Goal: Transaction & Acquisition: Purchase product/service

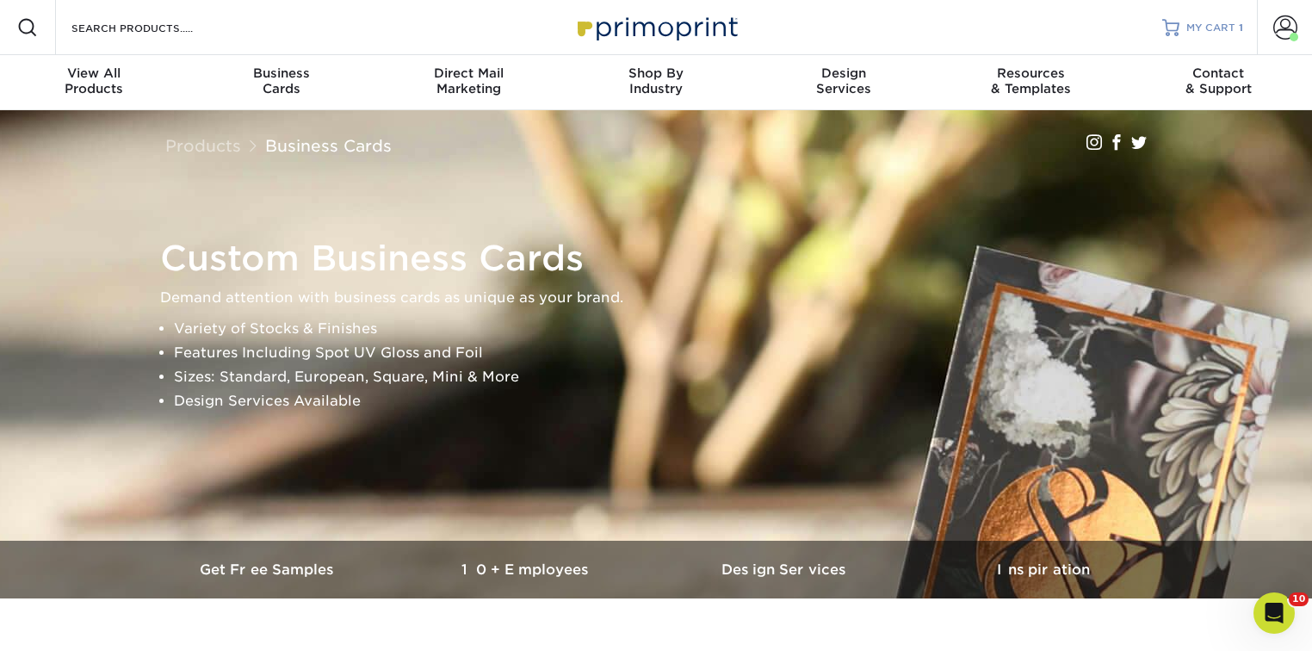
click at [1220, 17] on link "MY CART 1" at bounding box center [1202, 27] width 81 height 55
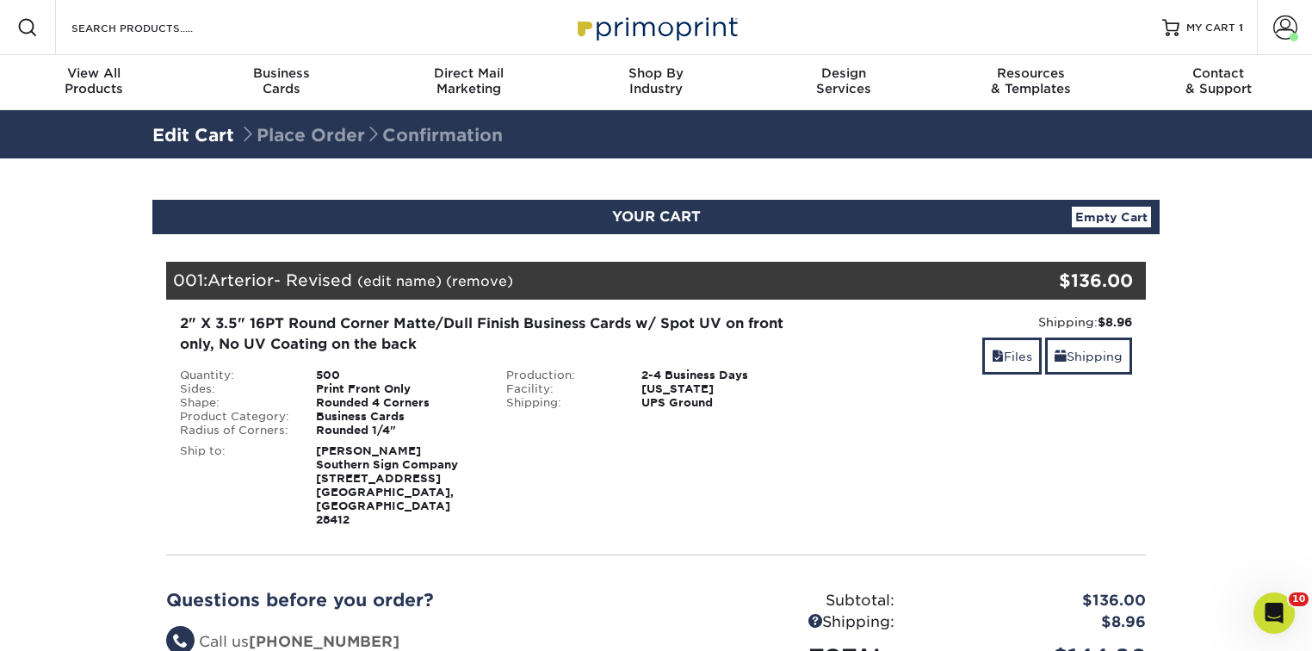
click at [337, 368] on div "500" at bounding box center [398, 375] width 190 height 14
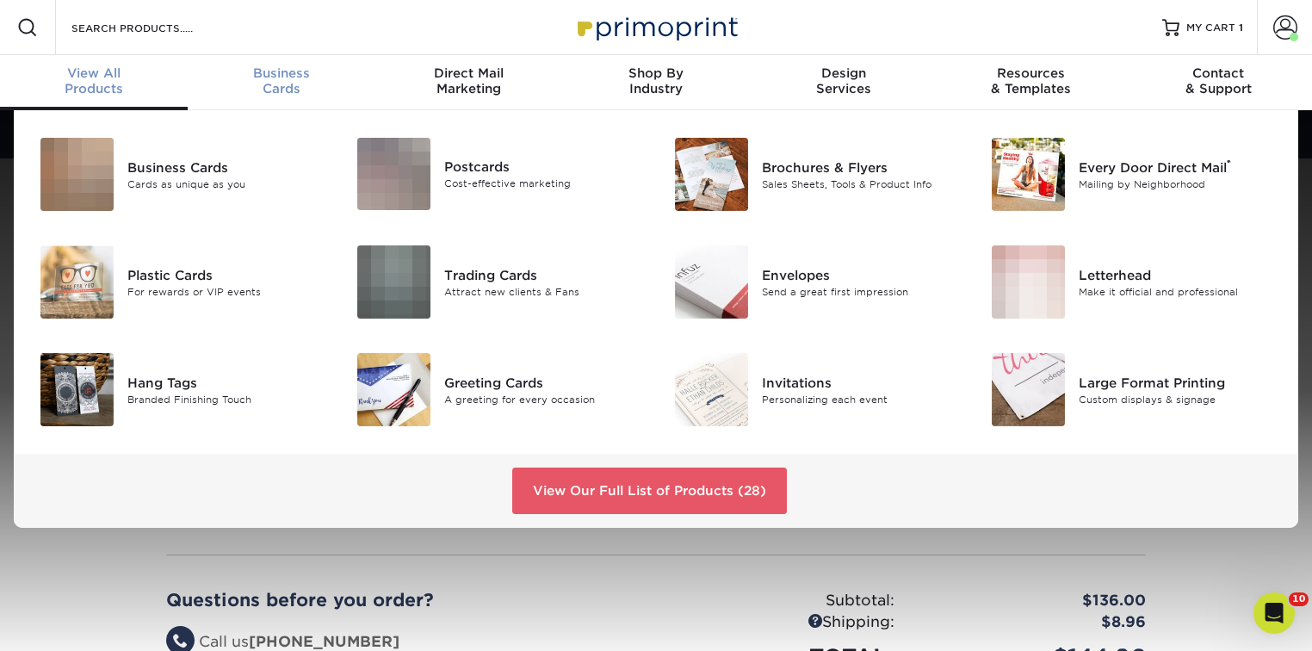
scroll to position [1, 0]
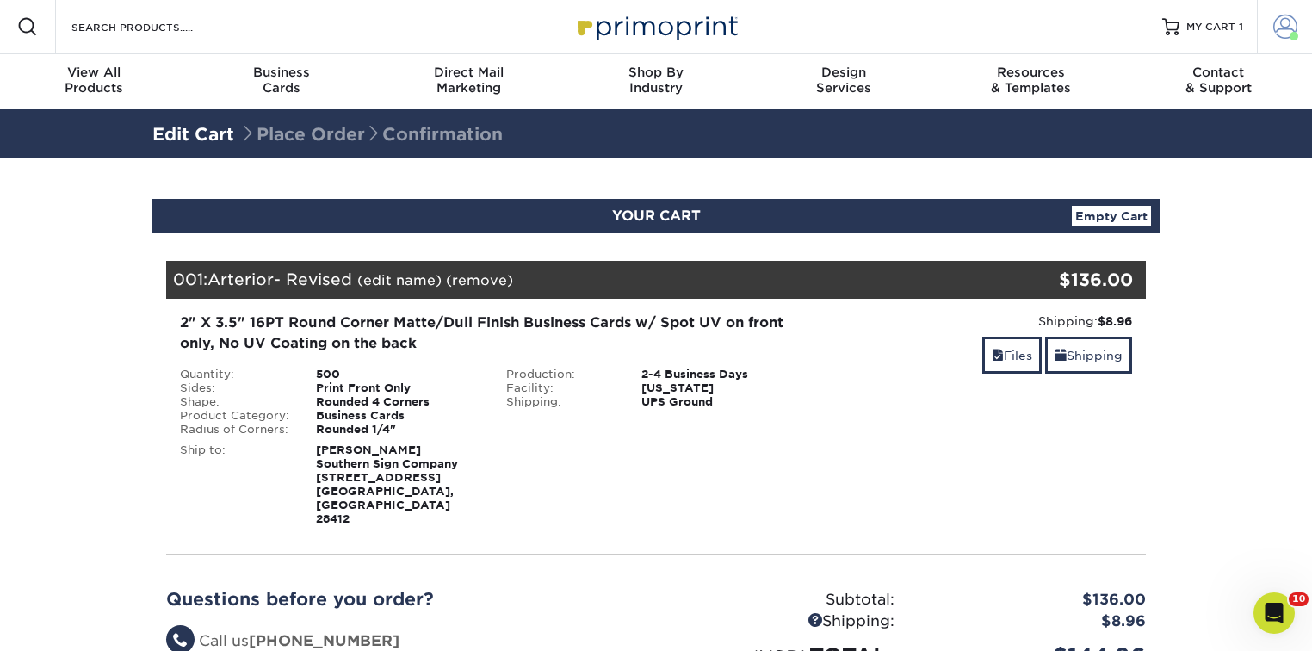
click at [1290, 28] on span at bounding box center [1285, 27] width 24 height 24
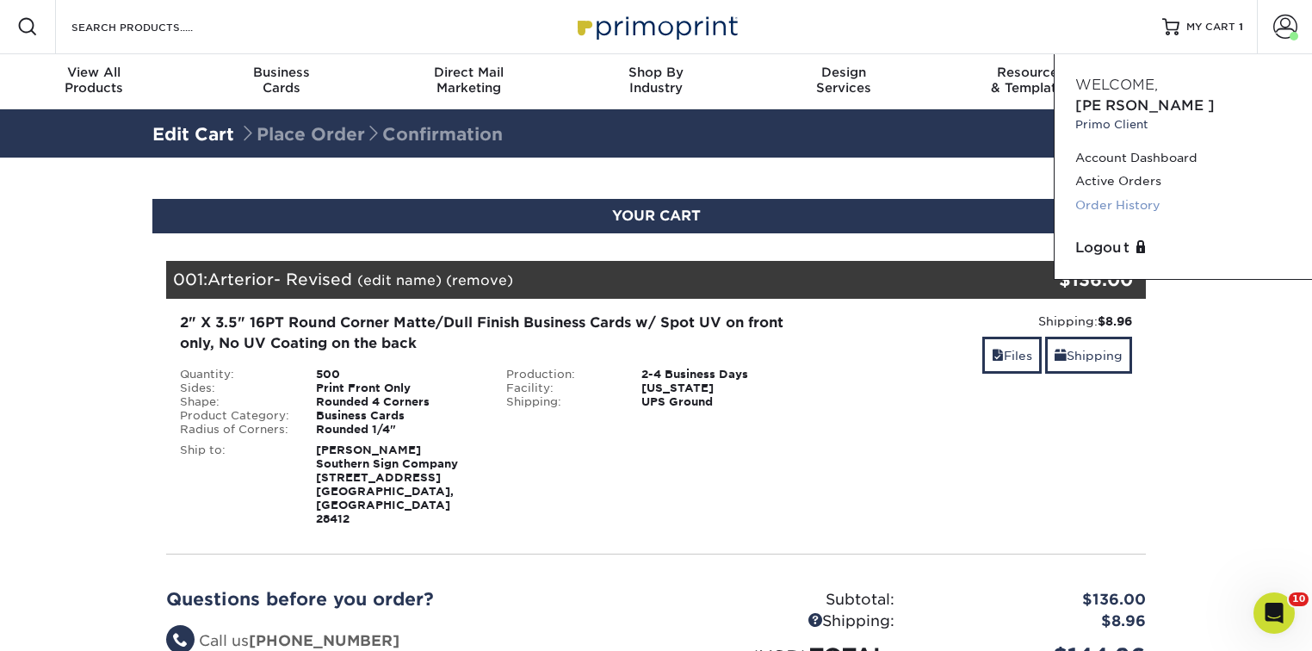
click at [1125, 194] on link "Order History" at bounding box center [1183, 205] width 216 height 23
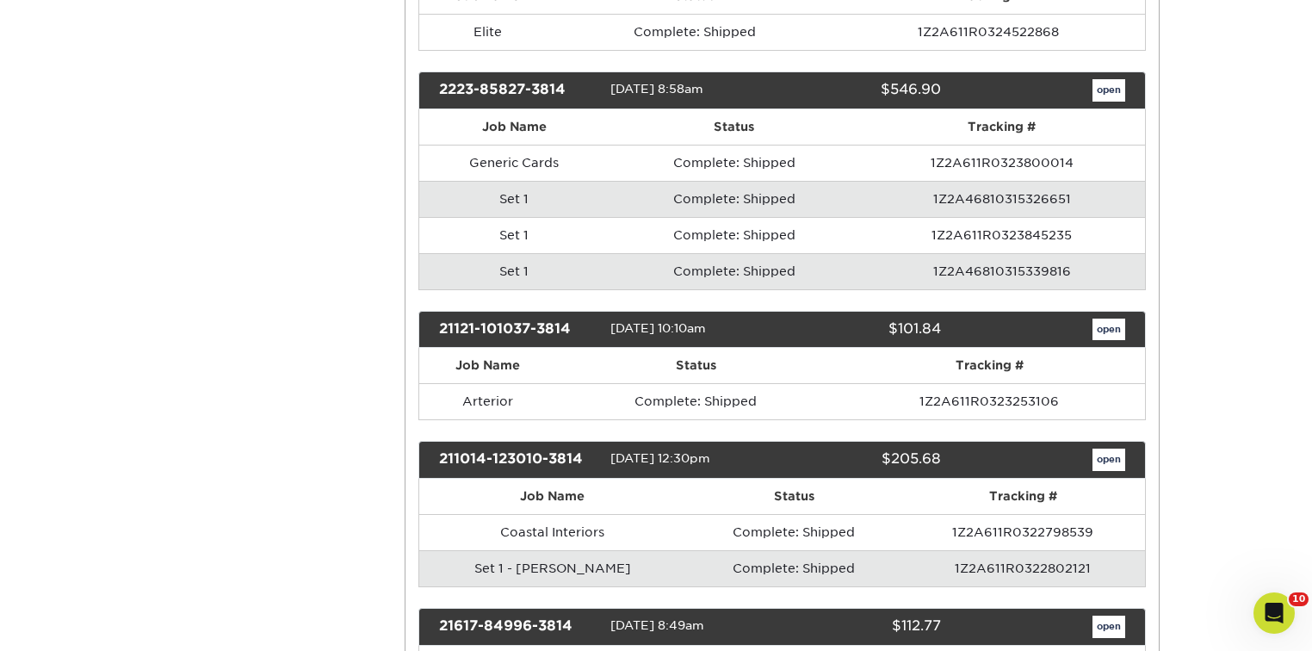
scroll to position [1584, 0]
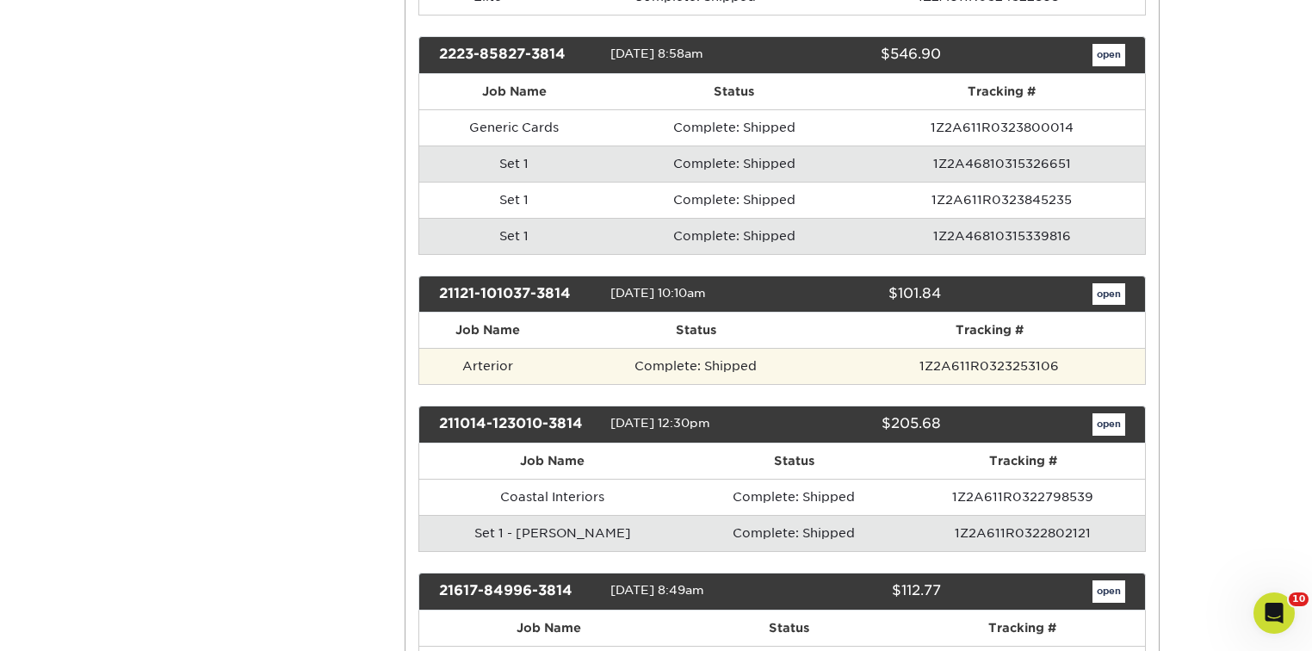
click at [494, 355] on td "Arterior" at bounding box center [488, 366] width 139 height 36
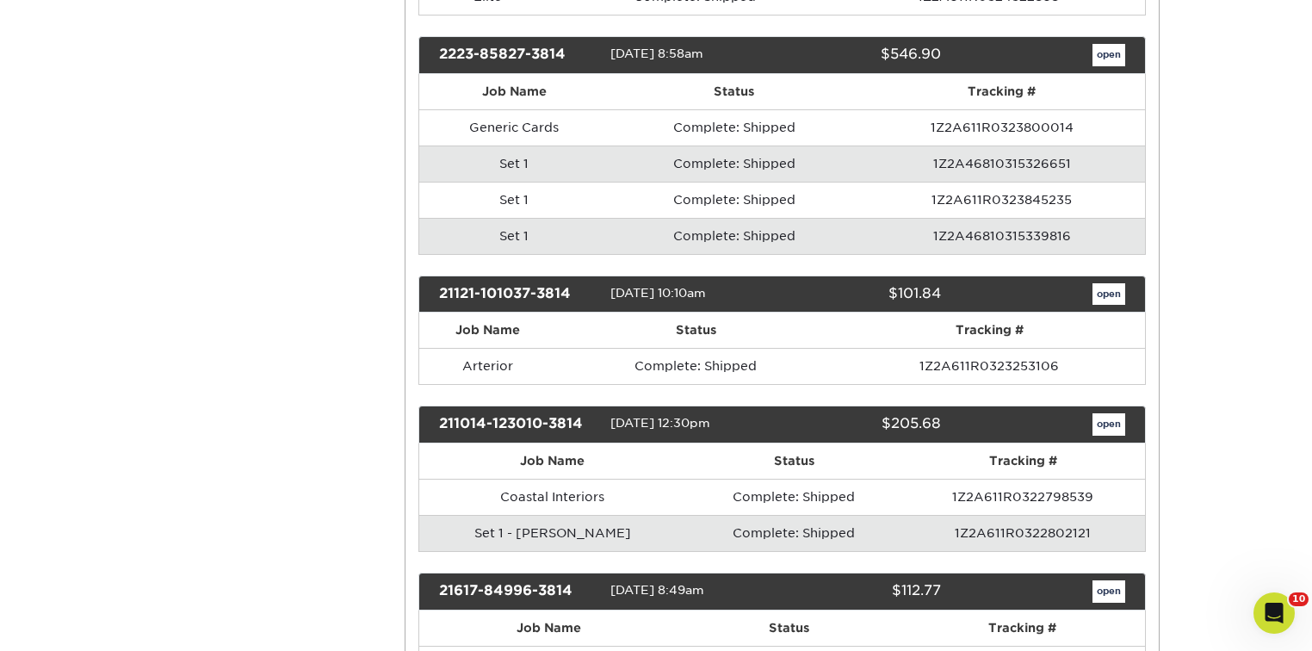
click at [531, 320] on th "Job Name" at bounding box center [488, 329] width 139 height 35
click at [697, 312] on th "Status" at bounding box center [695, 329] width 277 height 35
click at [1104, 283] on link "open" at bounding box center [1108, 294] width 33 height 22
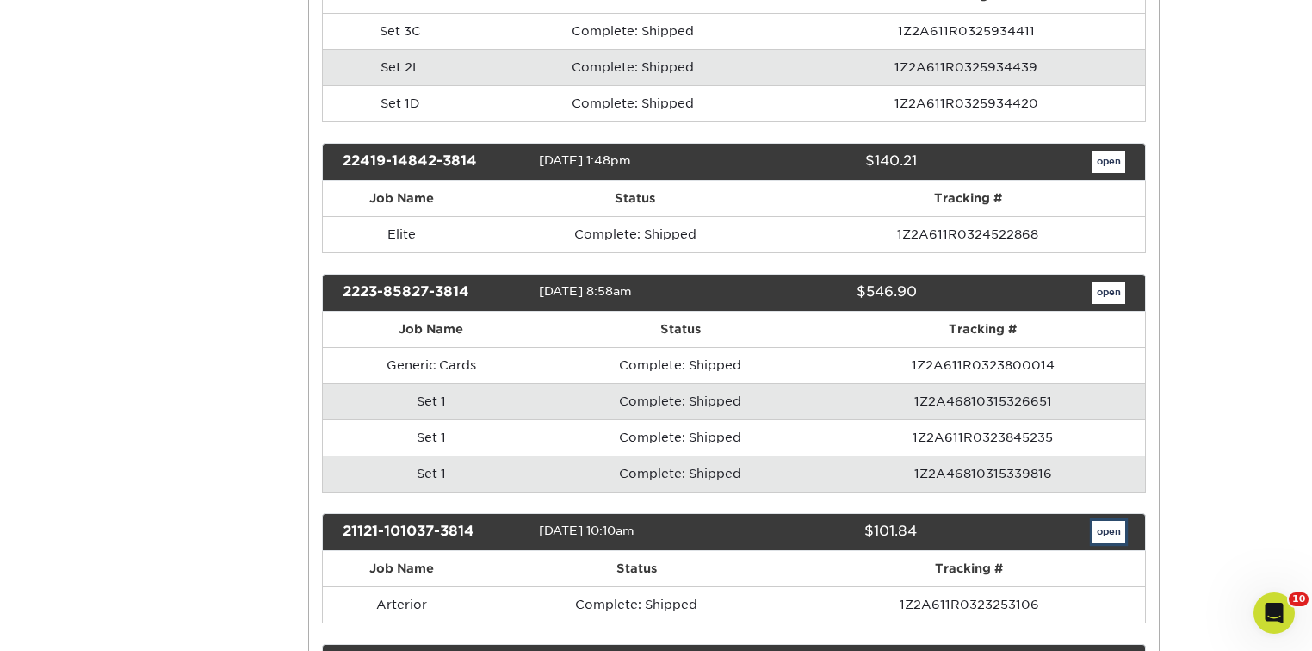
scroll to position [0, 0]
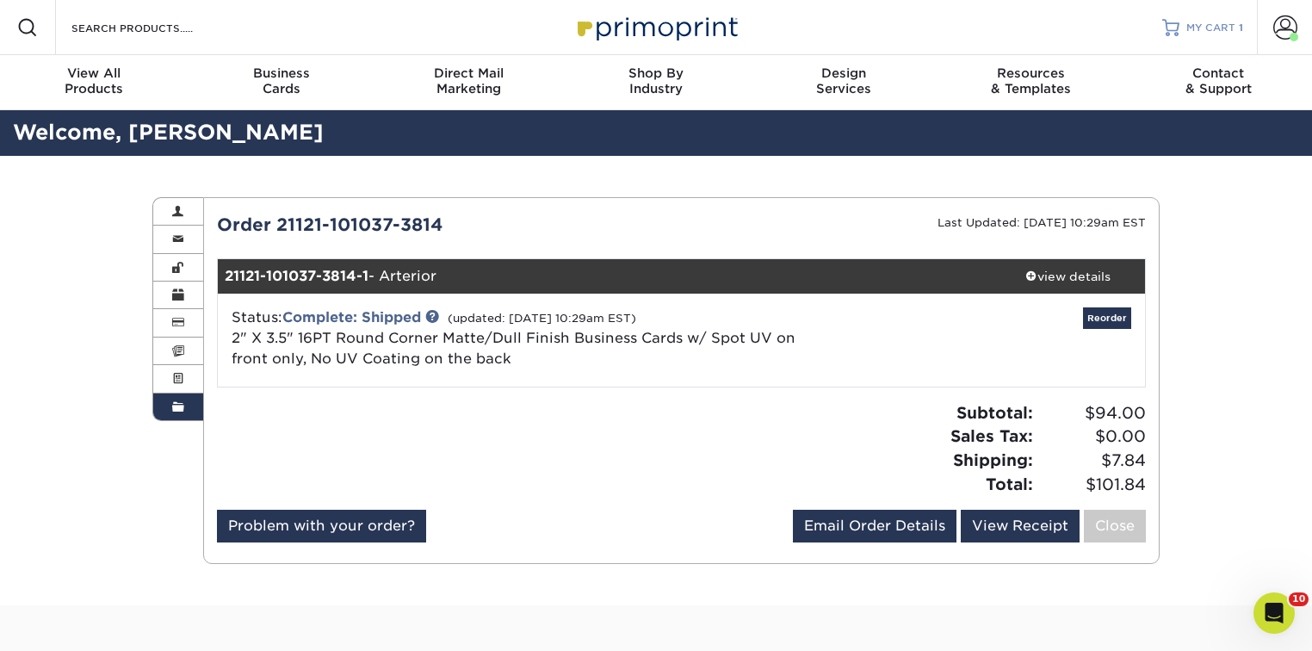
click at [1201, 37] on link "MY CART 1" at bounding box center [1202, 27] width 81 height 55
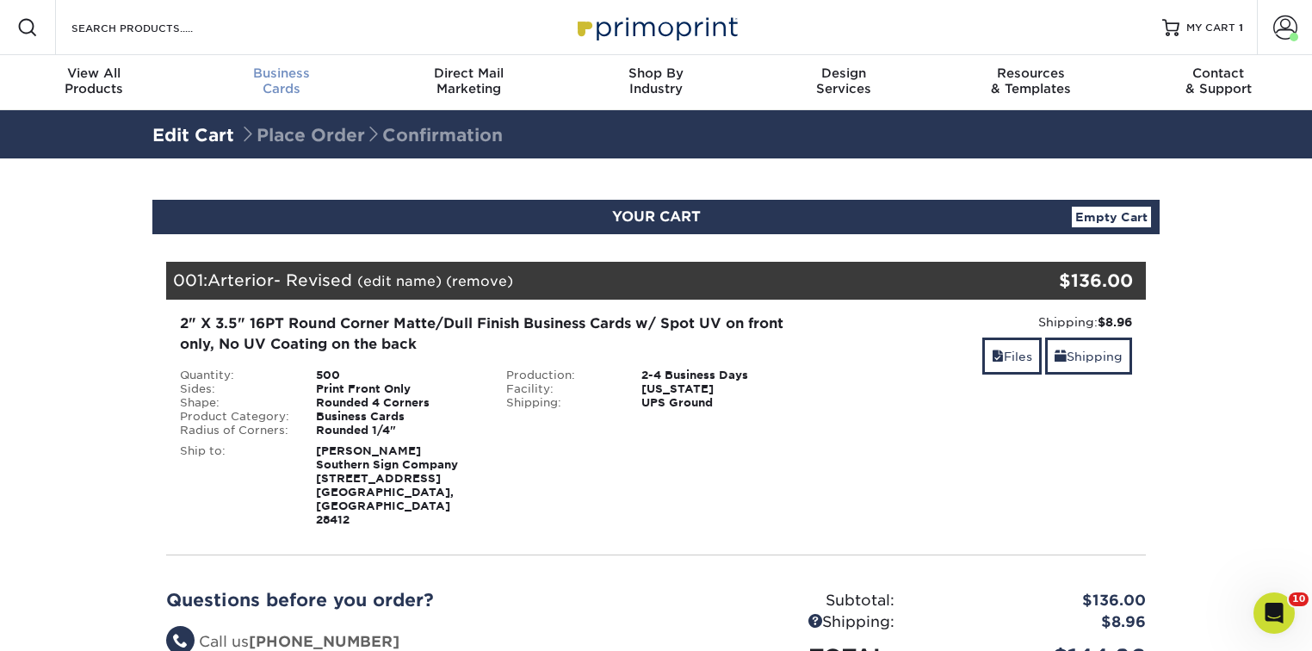
click at [280, 86] on div "Business Cards" at bounding box center [282, 80] width 188 height 31
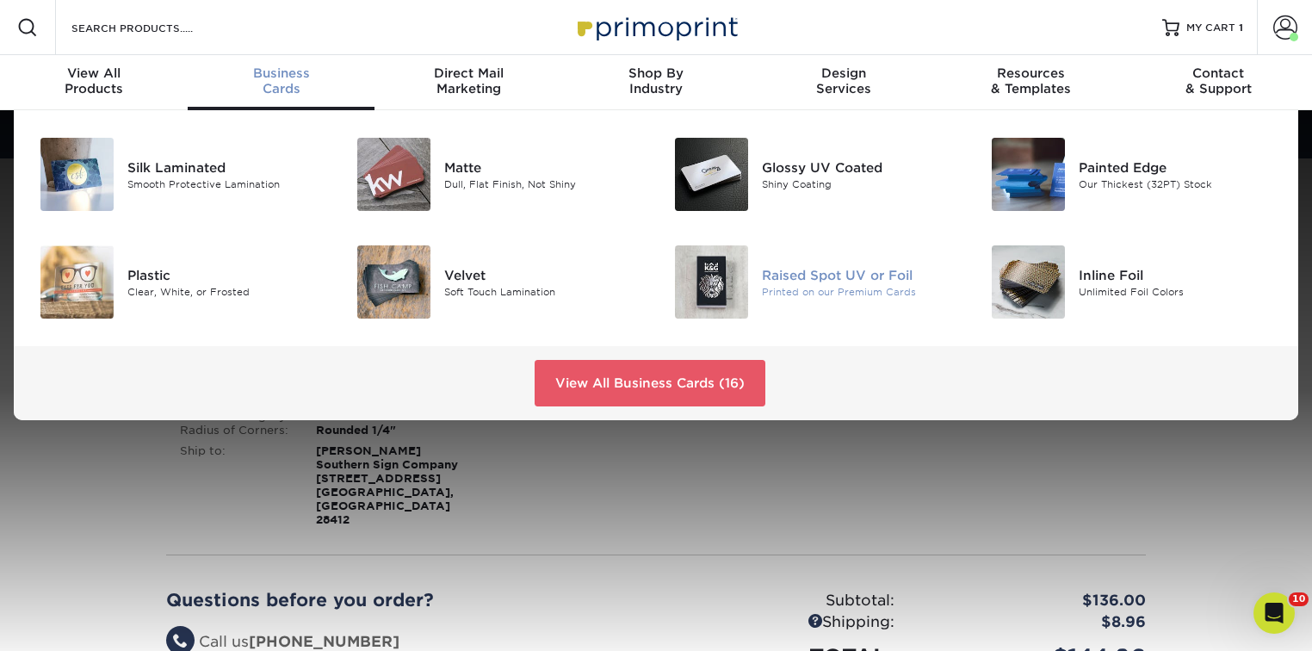
click at [727, 268] on img at bounding box center [711, 281] width 73 height 73
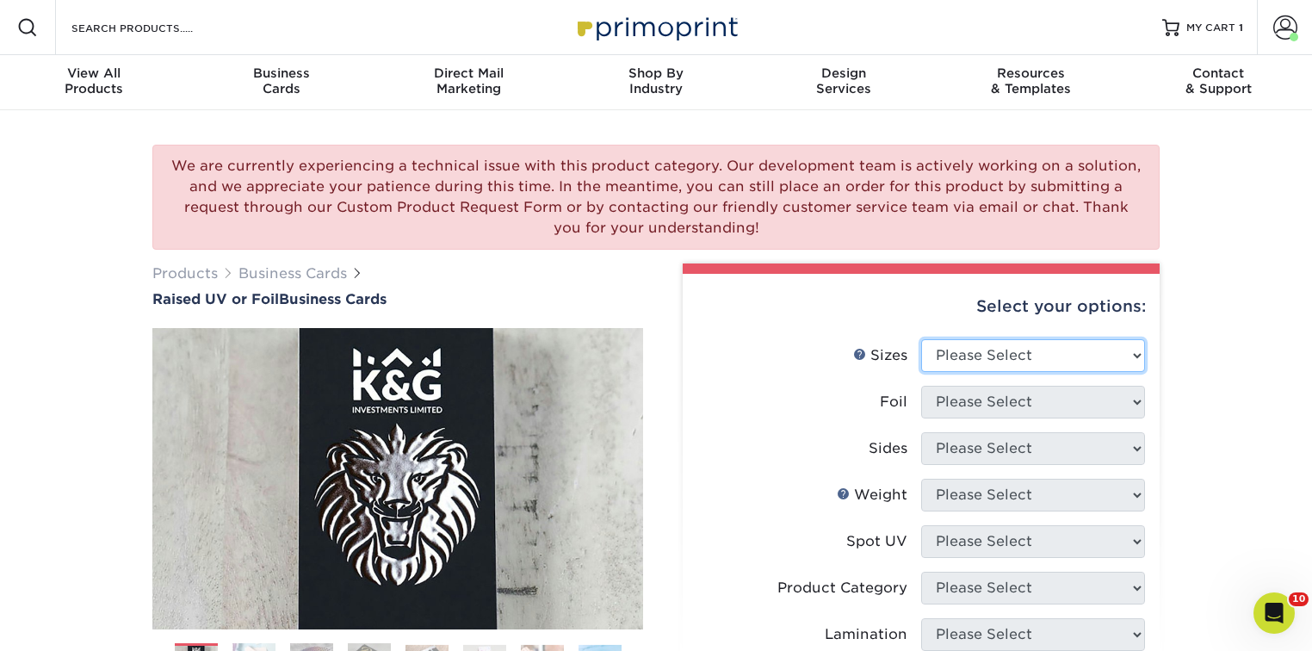
click at [1012, 349] on select "Please Select 2" x 3.5" - Standard" at bounding box center [1033, 355] width 224 height 33
select select "2.00x3.50"
click at [921, 339] on select "Please Select 2" x 3.5" - Standard" at bounding box center [1033, 355] width 224 height 33
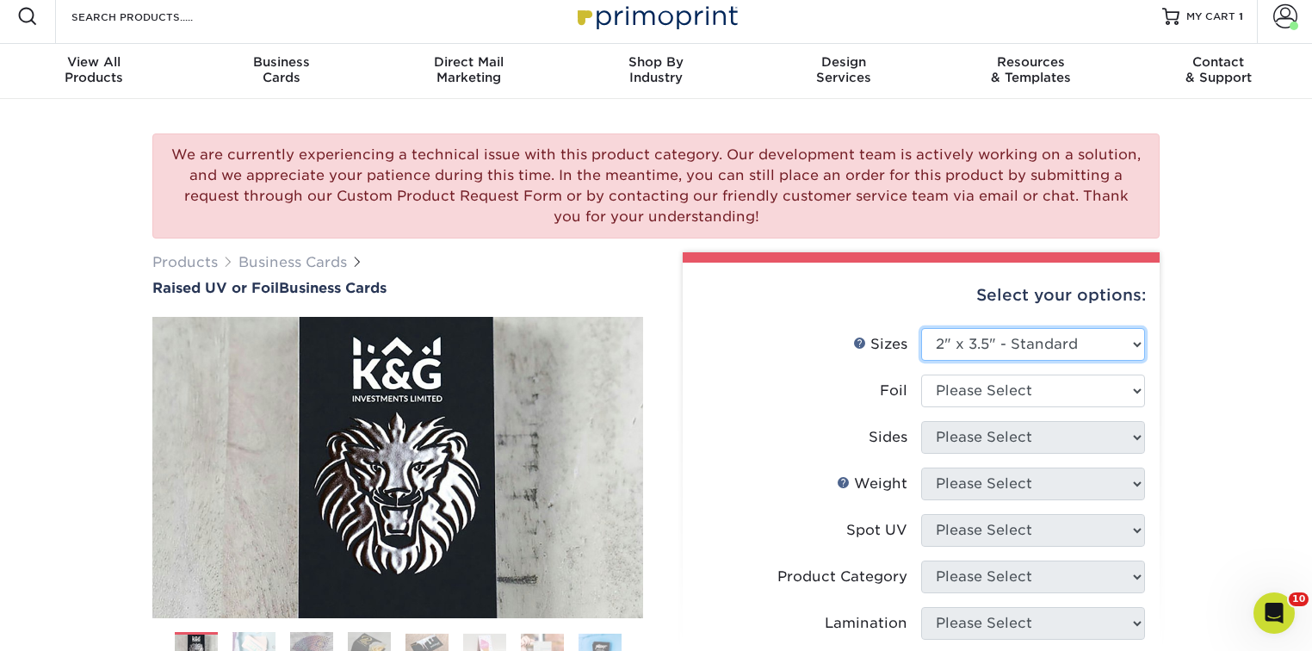
scroll to position [207, 0]
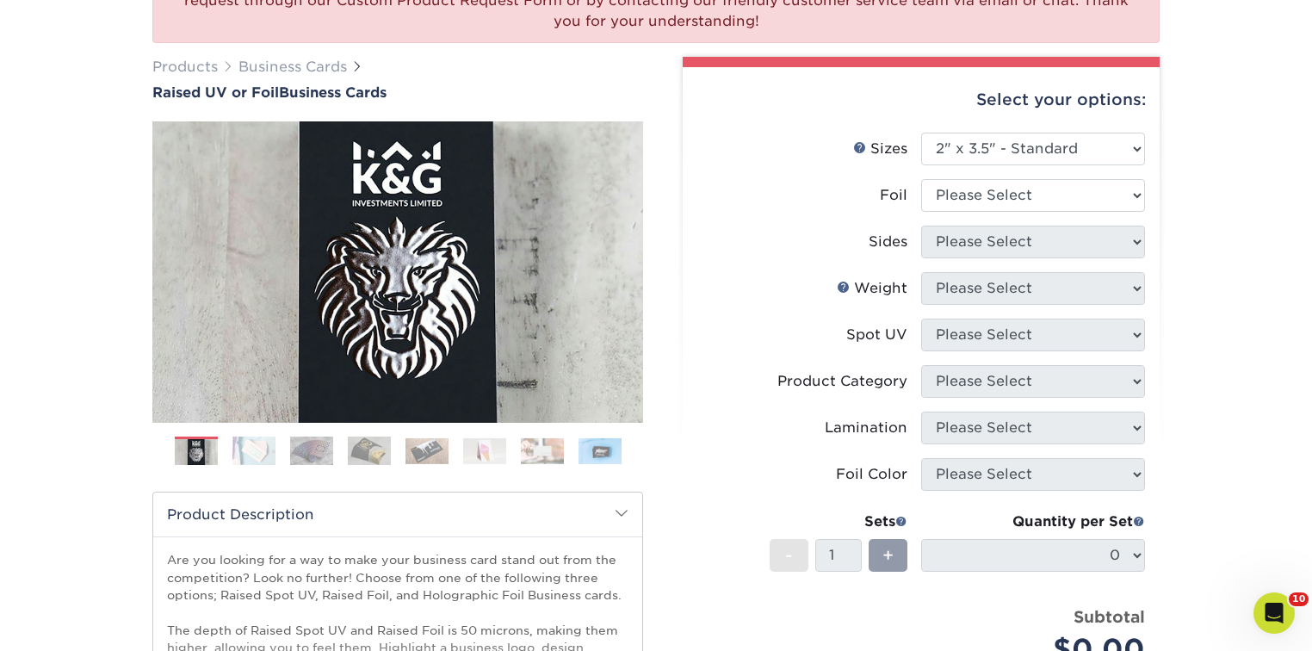
click at [1013, 302] on li "Weight Help Weight Please Select" at bounding box center [921, 295] width 448 height 46
click at [1009, 185] on select "Please Select No Yes" at bounding box center [1033, 195] width 224 height 33
select select "0"
click at [921, 179] on select "Please Select No Yes" at bounding box center [1033, 195] width 224 height 33
click at [997, 237] on select "Please Select Print Both Sides Print Front Only" at bounding box center [1033, 241] width 224 height 33
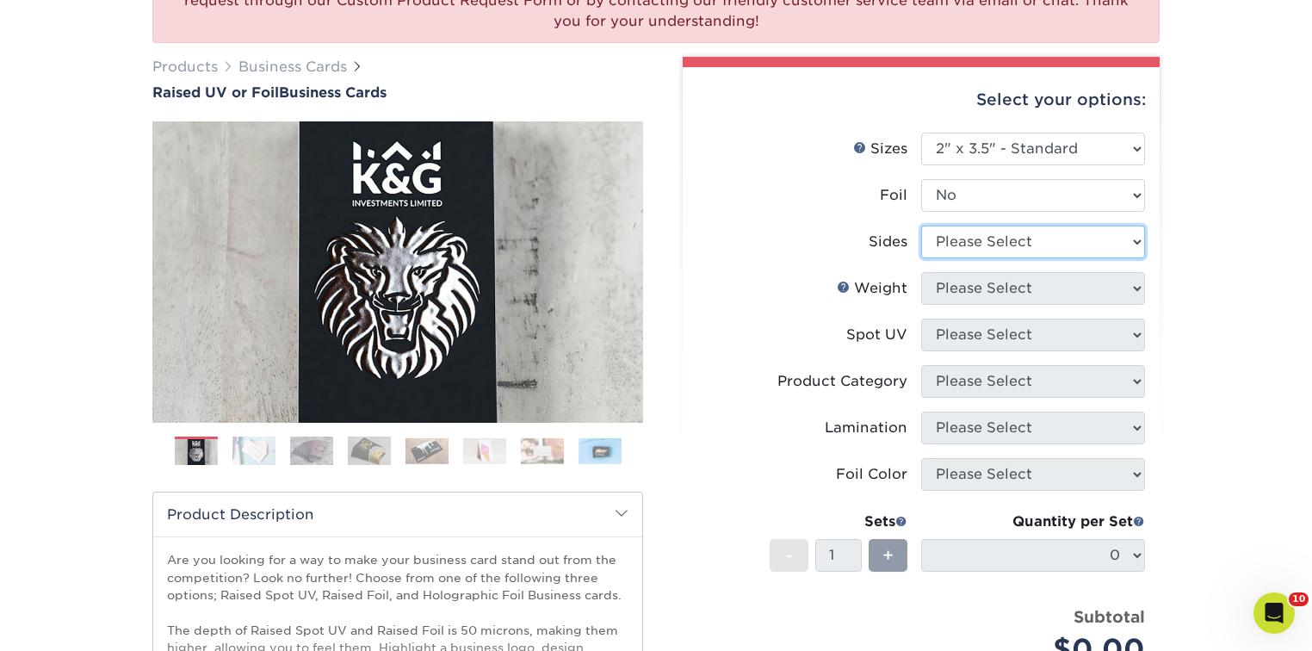
select select "32d3c223-f82c-492b-b915-ba065a00862f"
click at [921, 225] on select "Please Select Print Both Sides Print Front Only" at bounding box center [1033, 241] width 224 height 33
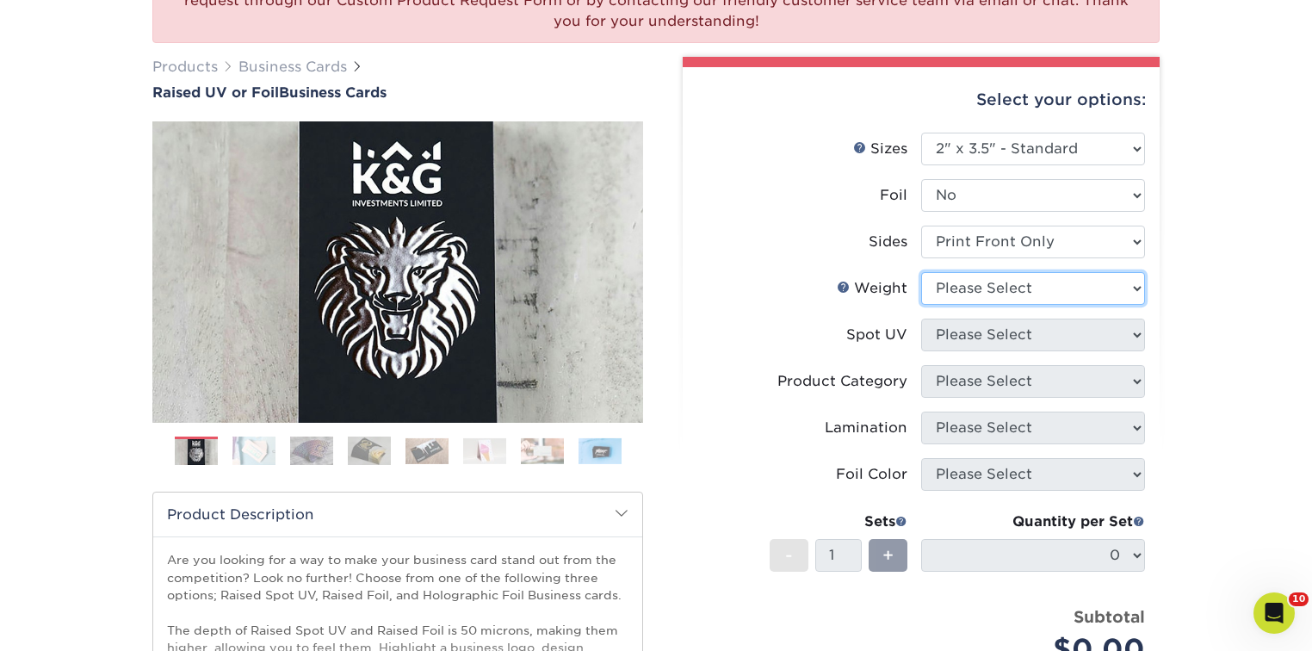
click at [1018, 293] on select "Please Select 16PT" at bounding box center [1033, 288] width 224 height 33
select select "16PT"
click at [921, 272] on select "Please Select 16PT" at bounding box center [1033, 288] width 224 height 33
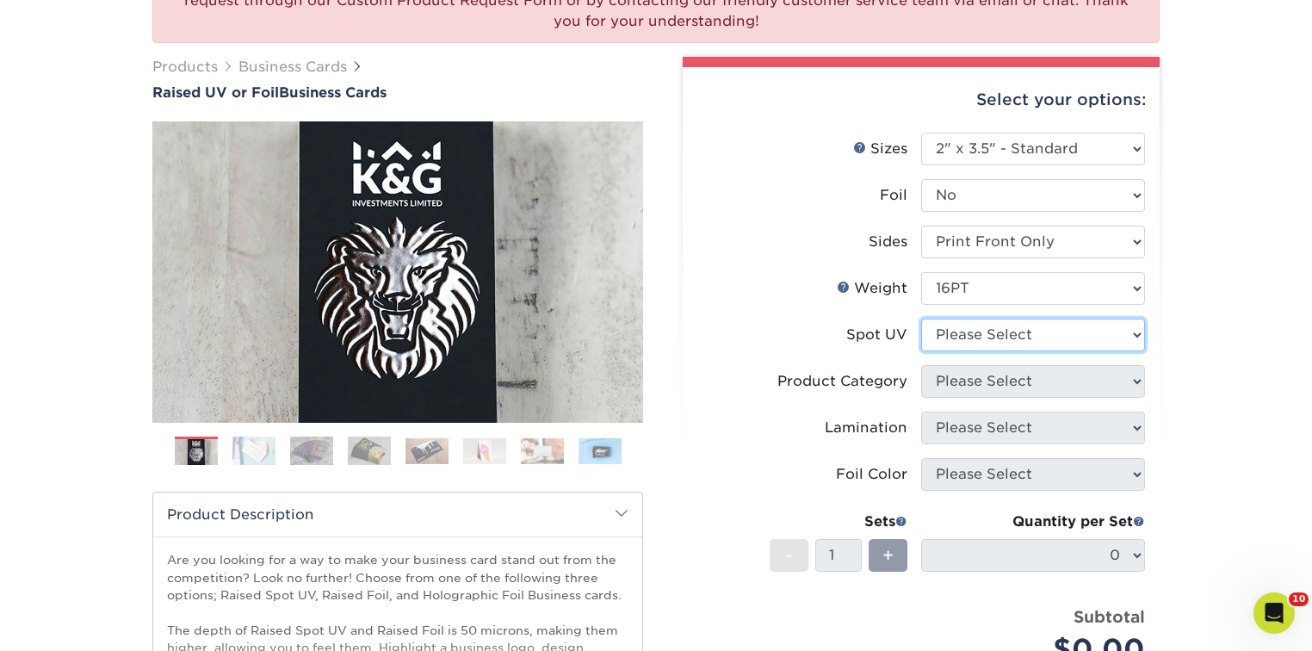
click at [1009, 325] on select "Please Select No Spot UV Front Only" at bounding box center [1033, 334] width 224 height 33
select select "1"
click at [921, 318] on select "Please Select No Spot UV Front Only" at bounding box center [1033, 334] width 224 height 33
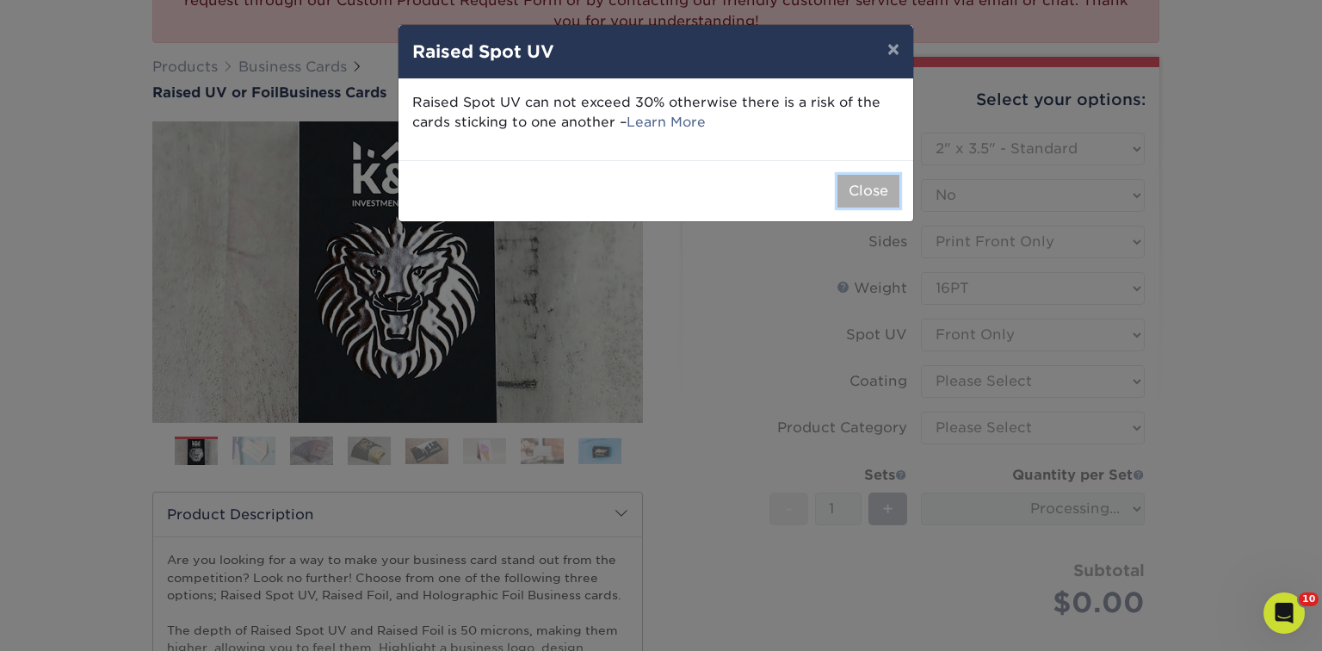
click at [879, 189] on button "Close" at bounding box center [868, 191] width 62 height 33
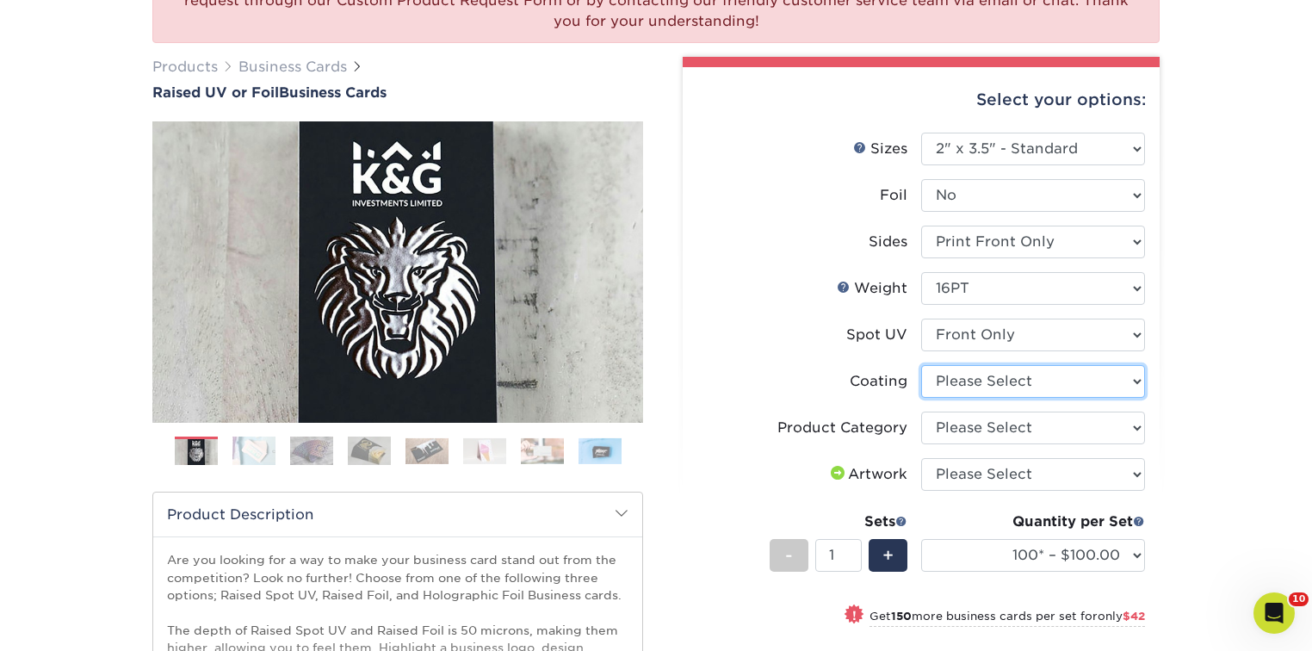
click at [1010, 379] on select at bounding box center [1033, 381] width 224 height 33
select select "3e7618de-abca-4bda-9f97-8b9129e913d8"
click at [921, 365] on select at bounding box center [1033, 381] width 224 height 33
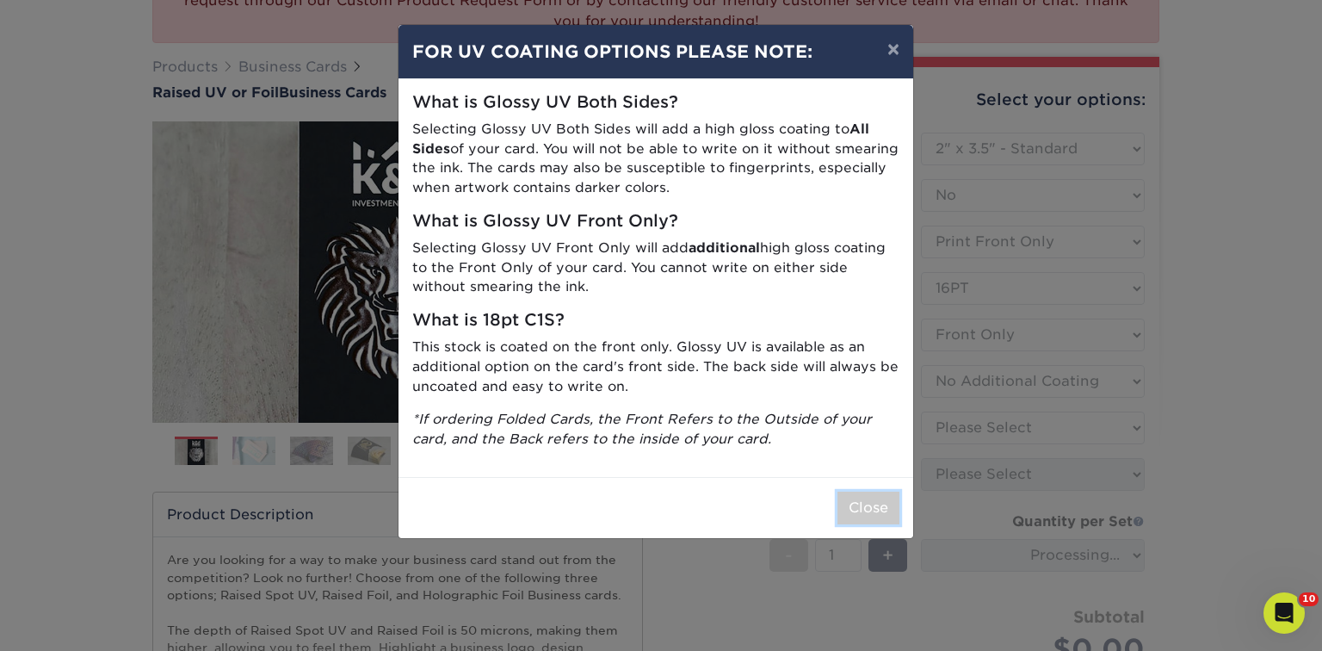
click at [859, 509] on button "Close" at bounding box center [868, 507] width 62 height 33
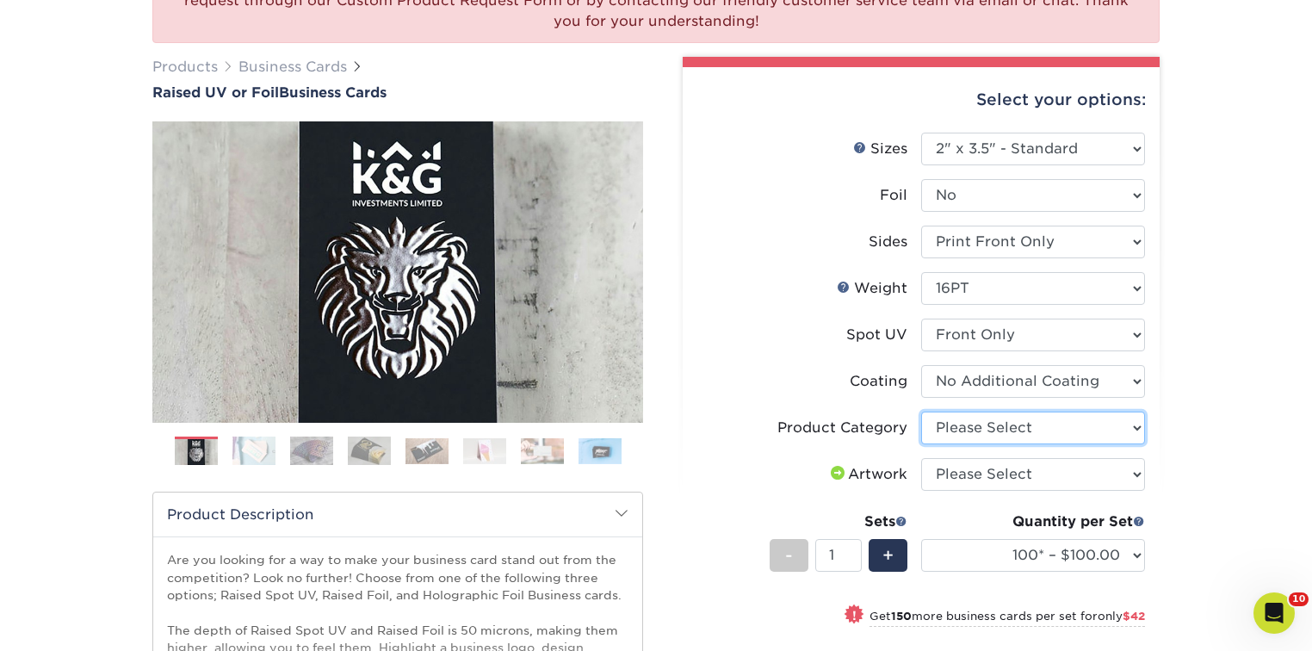
click at [1008, 430] on select "Please Select Business Cards" at bounding box center [1033, 427] width 224 height 33
select select "3b5148f1-0588-4f88-a218-97bcfdce65c1"
click at [921, 411] on select "Please Select Business Cards" at bounding box center [1033, 427] width 224 height 33
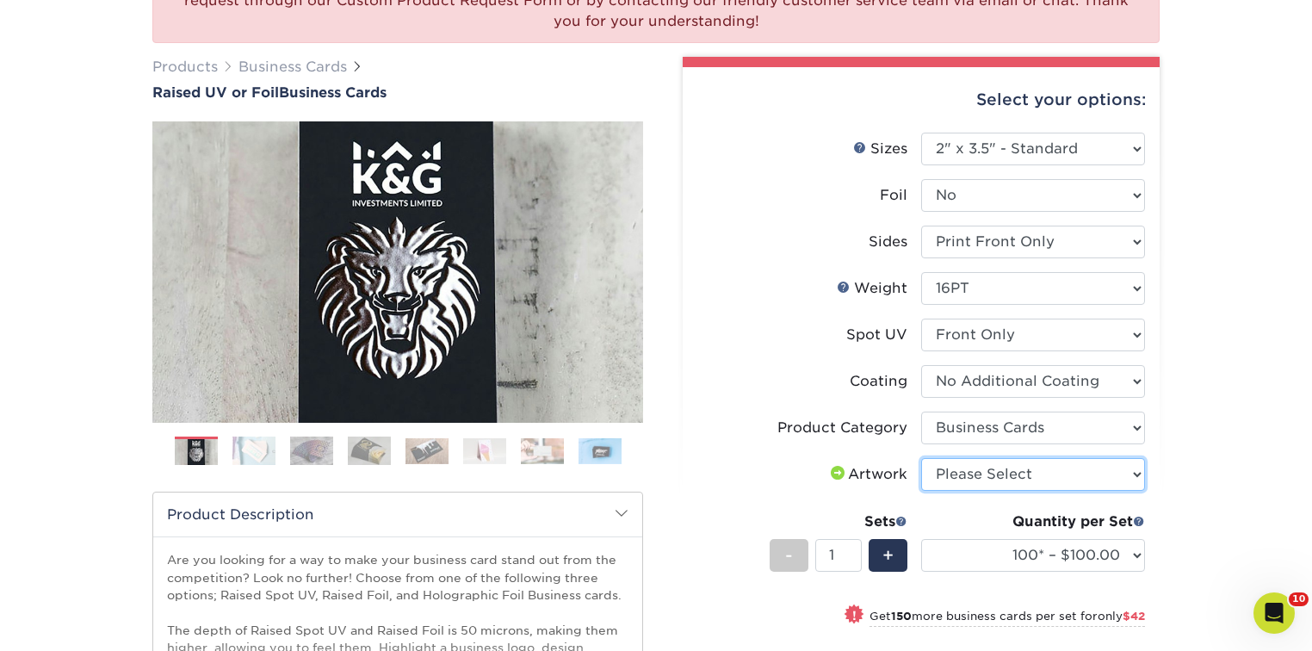
click at [1000, 479] on select "Please Select I will upload files I need a design - $100" at bounding box center [1033, 474] width 224 height 33
select select "upload"
click at [921, 458] on select "Please Select I will upload files I need a design - $100" at bounding box center [1033, 474] width 224 height 33
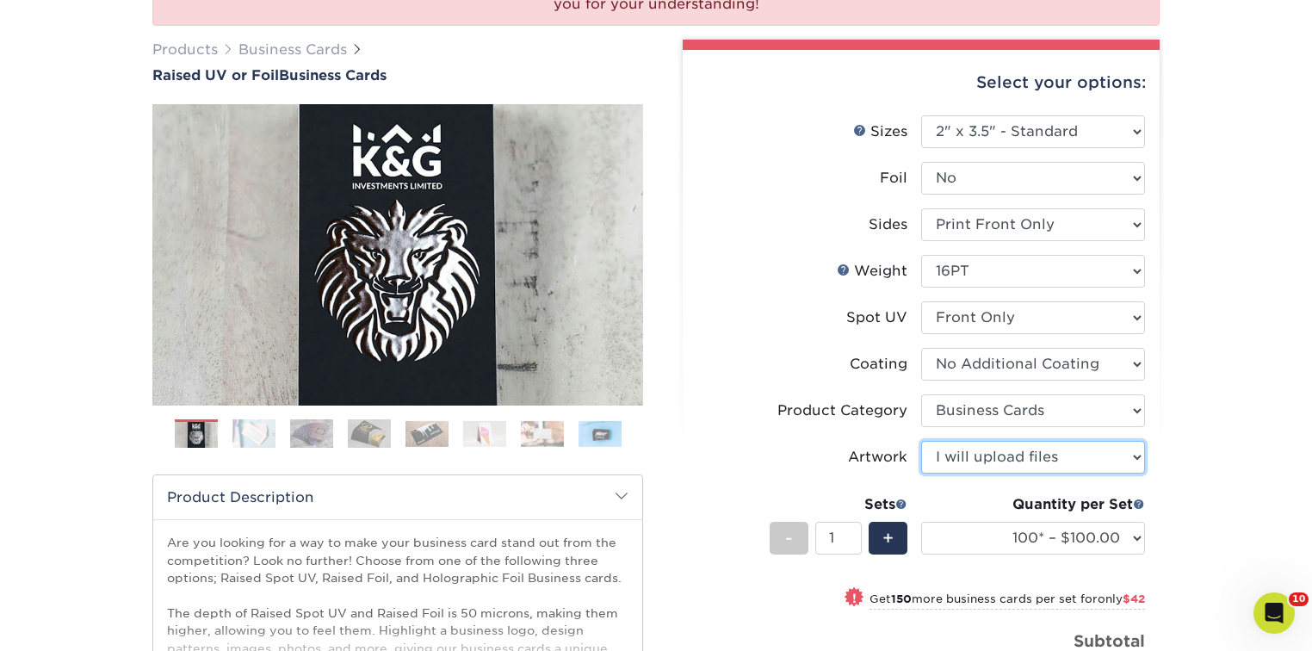
scroll to position [344, 0]
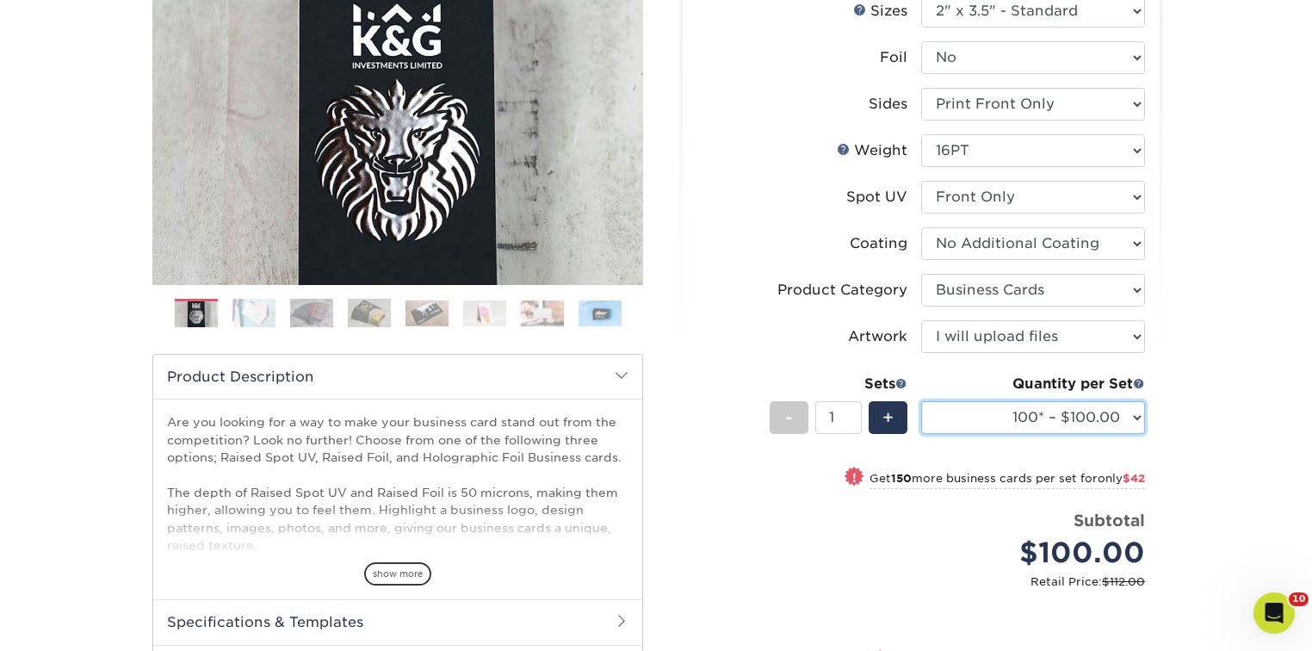
click at [1096, 417] on select "100* – $100.00 250* – $142.00 500* – $192.00" at bounding box center [1033, 417] width 224 height 33
select select "250* – $142.00"
click at [921, 401] on select "100* – $100.00 250* – $142.00 500* – $192.00" at bounding box center [1033, 417] width 224 height 33
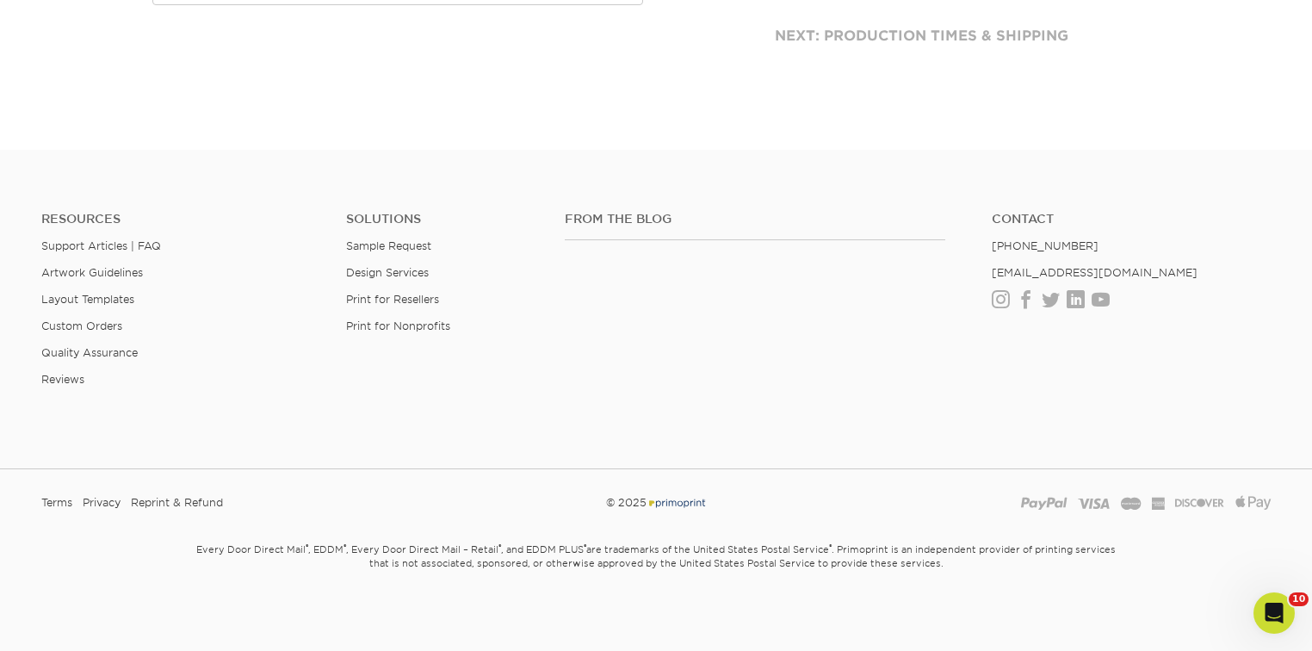
scroll to position [386, 0]
